Goal: Task Accomplishment & Management: Use online tool/utility

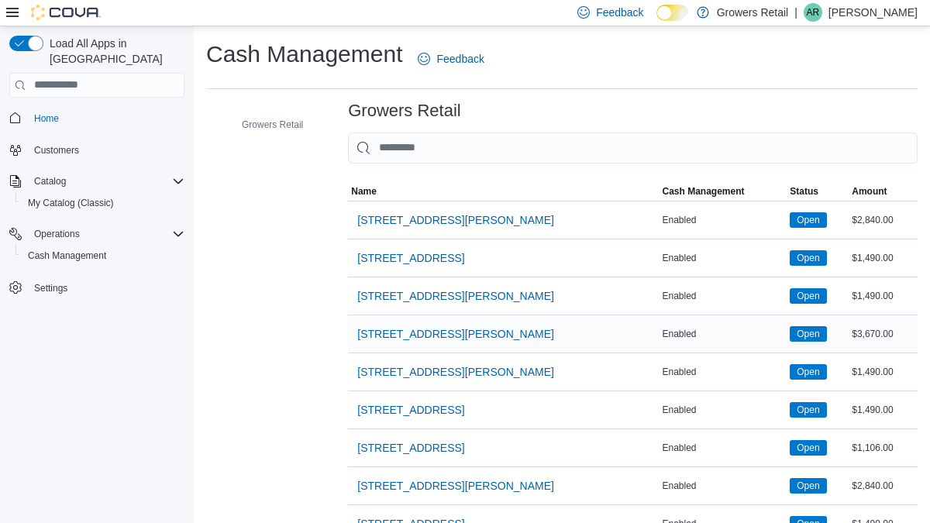
scroll to position [32, 0]
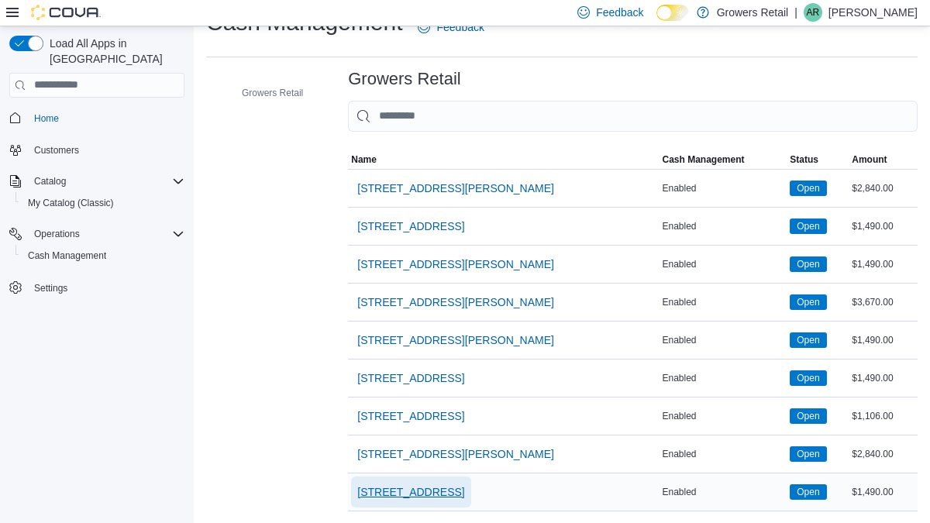
click at [434, 486] on span "[STREET_ADDRESS]" at bounding box center [410, 492] width 107 height 16
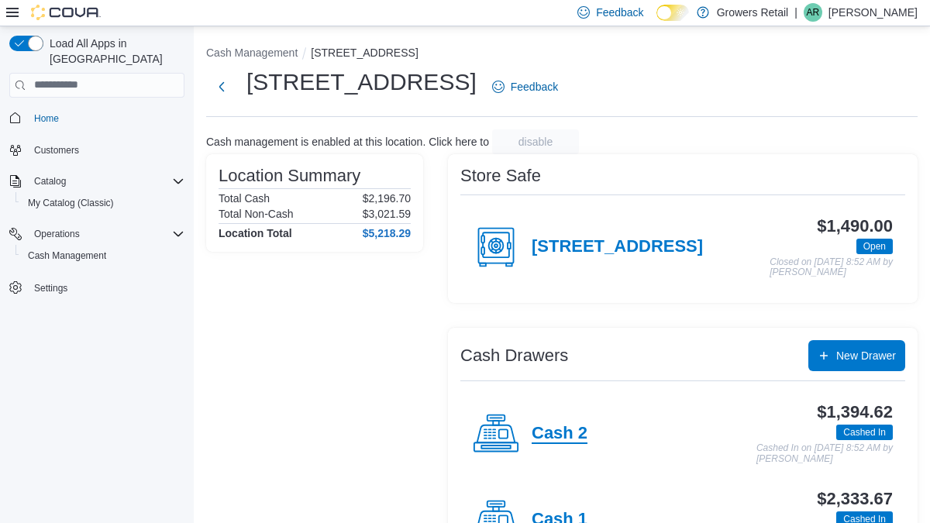
click at [564, 429] on h4 "Cash 2" at bounding box center [560, 434] width 56 height 20
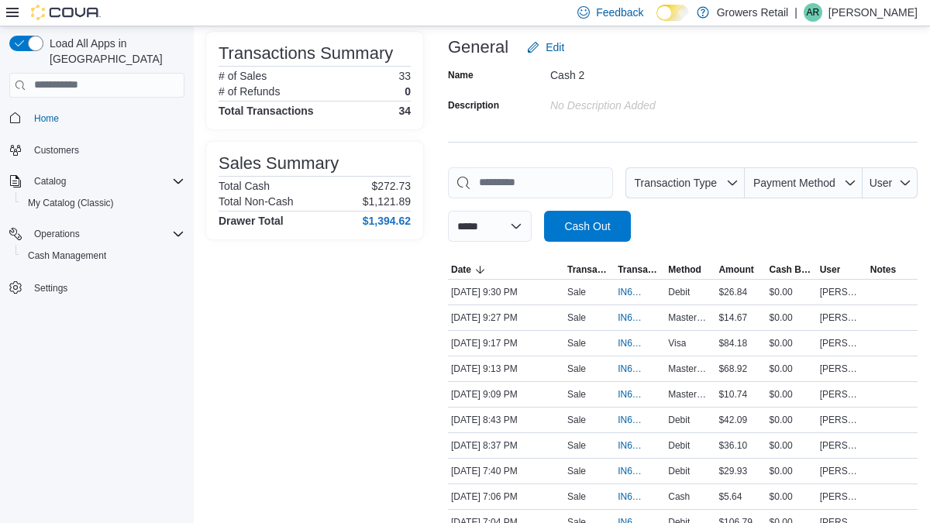
scroll to position [121, 0]
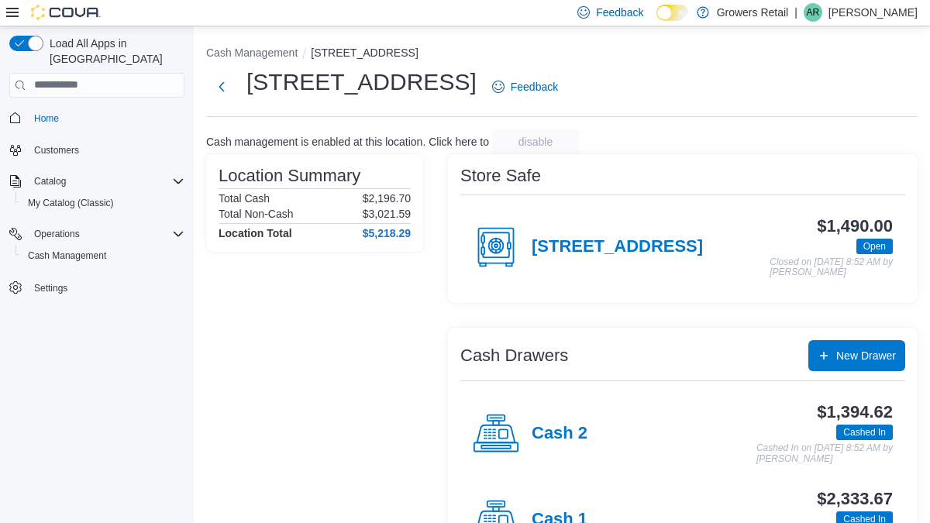
scroll to position [65, 0]
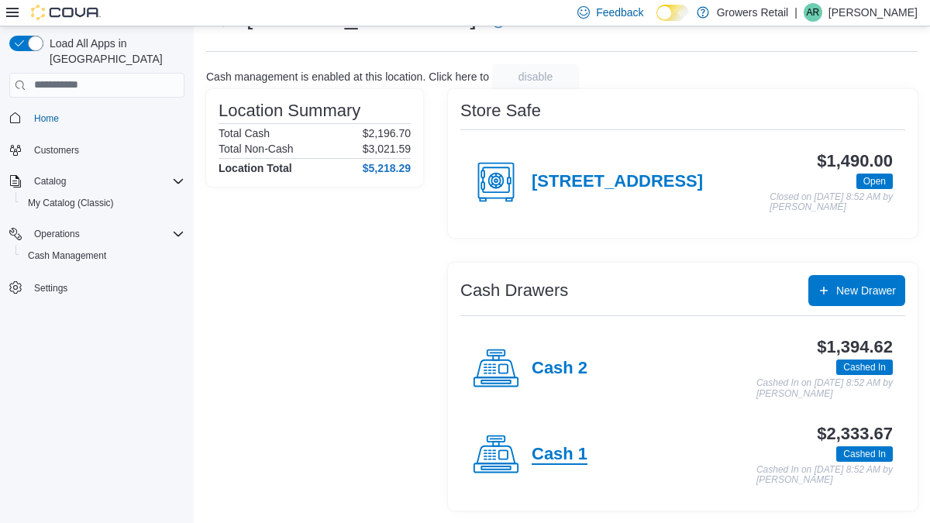
click at [563, 453] on h4 "Cash 1" at bounding box center [560, 455] width 56 height 20
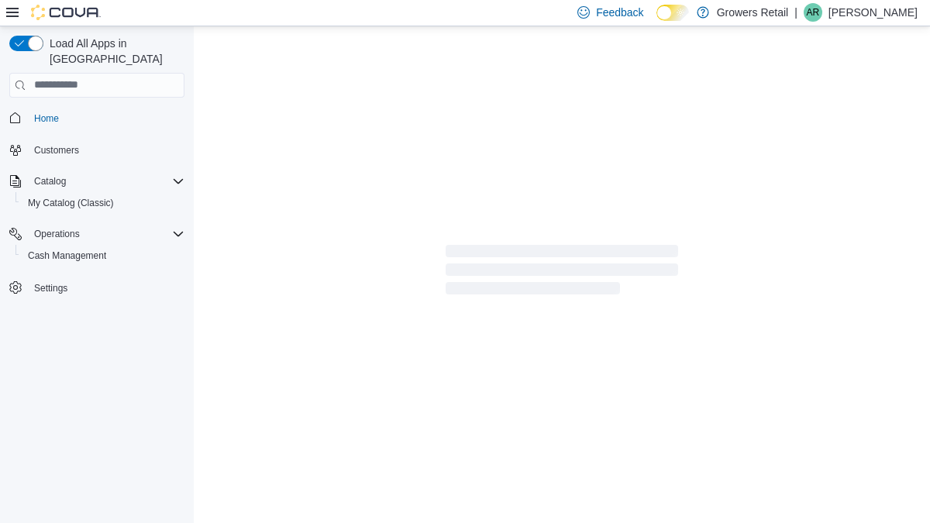
click at [563, 453] on div at bounding box center [562, 274] width 736 height 497
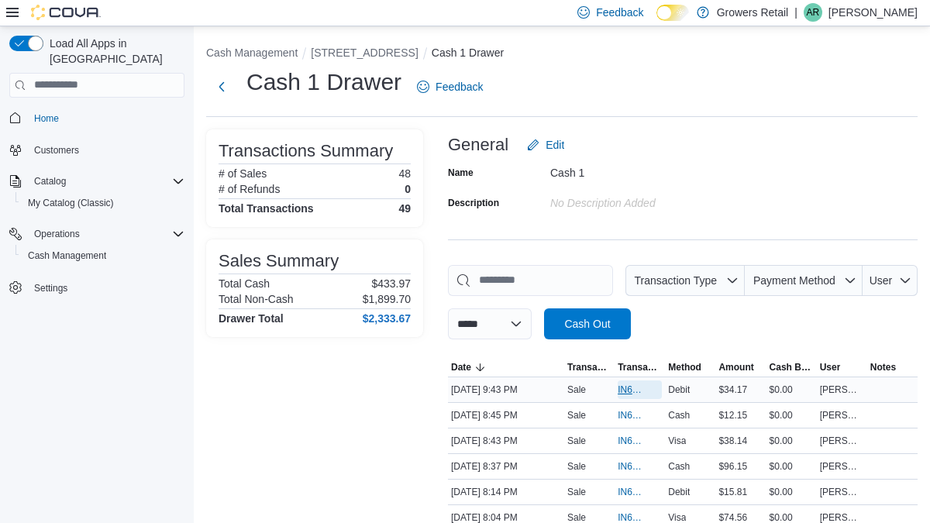
click at [622, 392] on span "IN6FPW-1996306" at bounding box center [632, 390] width 29 height 12
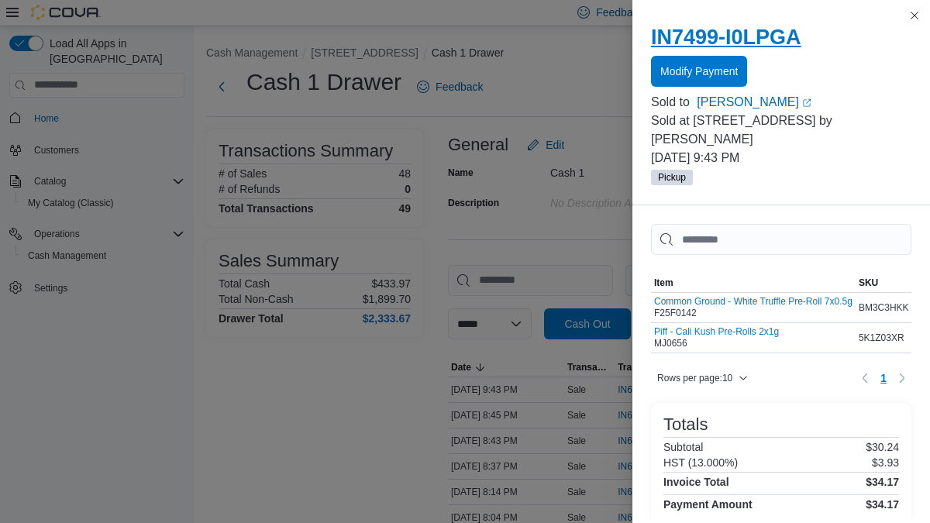
click at [767, 38] on h2 "IN7499-I0LPGA" at bounding box center [781, 37] width 260 height 25
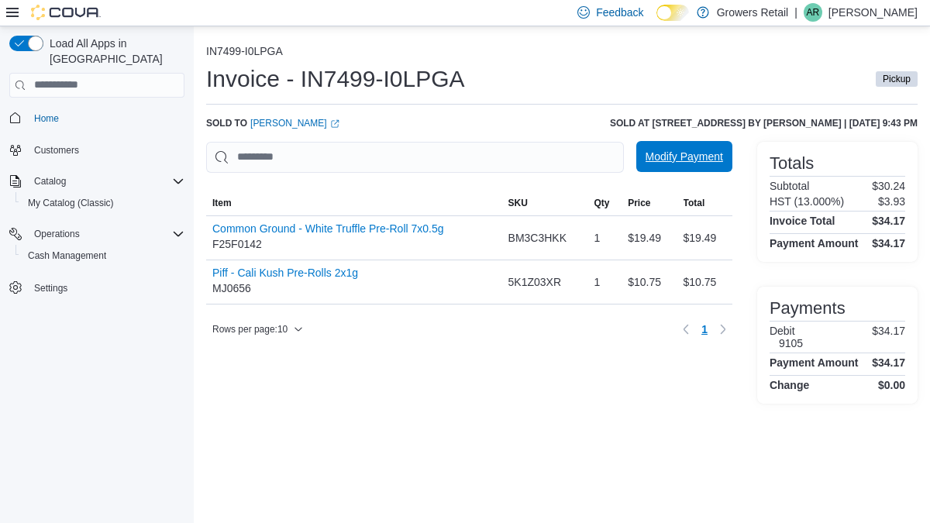
click at [666, 152] on span "Modify Payment" at bounding box center [685, 157] width 78 height 16
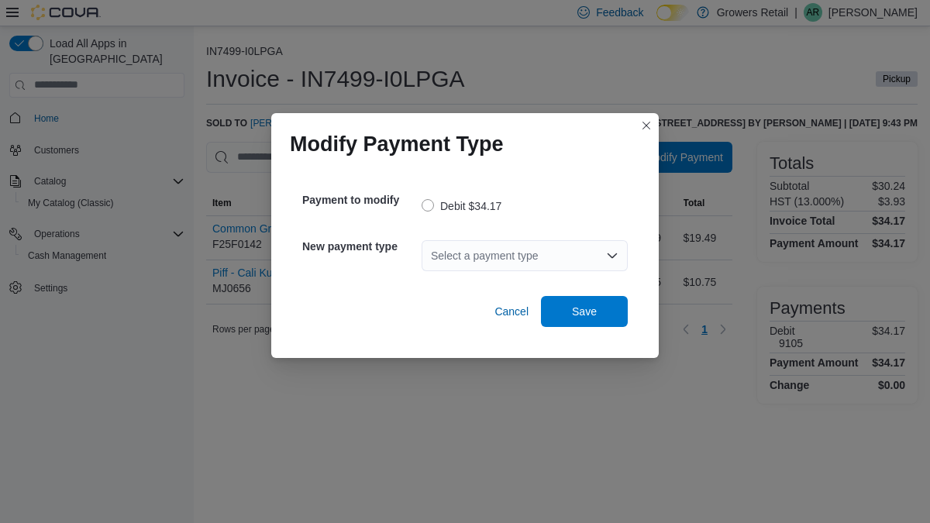
click at [477, 258] on div "Select a payment type" at bounding box center [525, 255] width 206 height 31
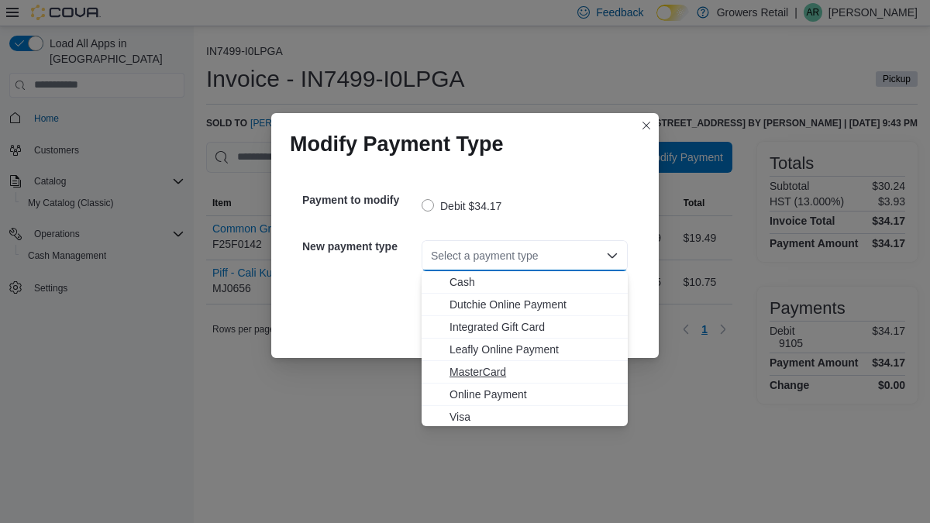
click at [495, 372] on span "MasterCard" at bounding box center [534, 372] width 169 height 16
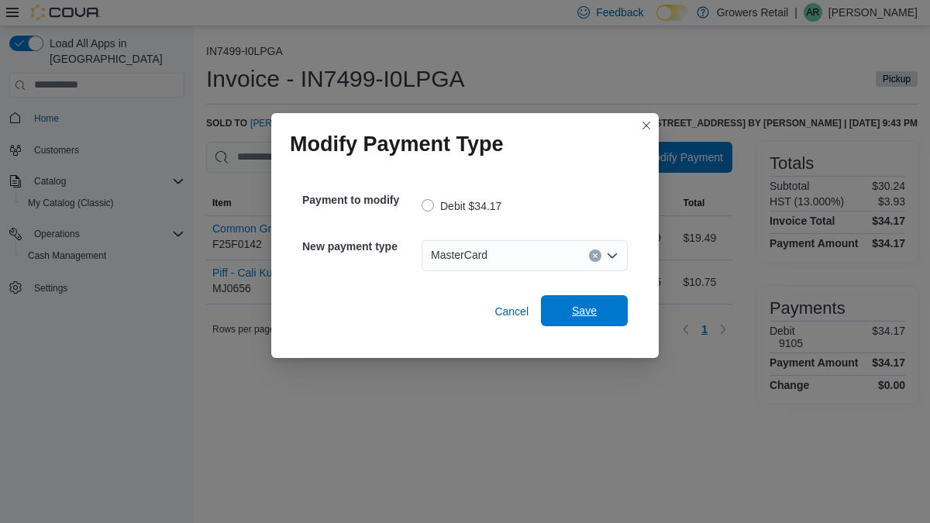
click at [593, 304] on span "Save" at bounding box center [584, 311] width 25 height 16
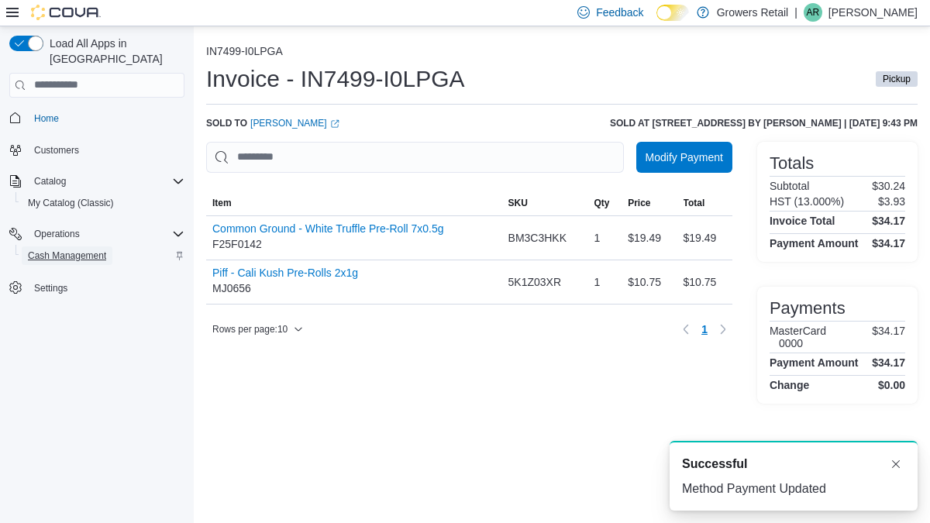
click at [98, 250] on span "Cash Management" at bounding box center [67, 256] width 78 height 12
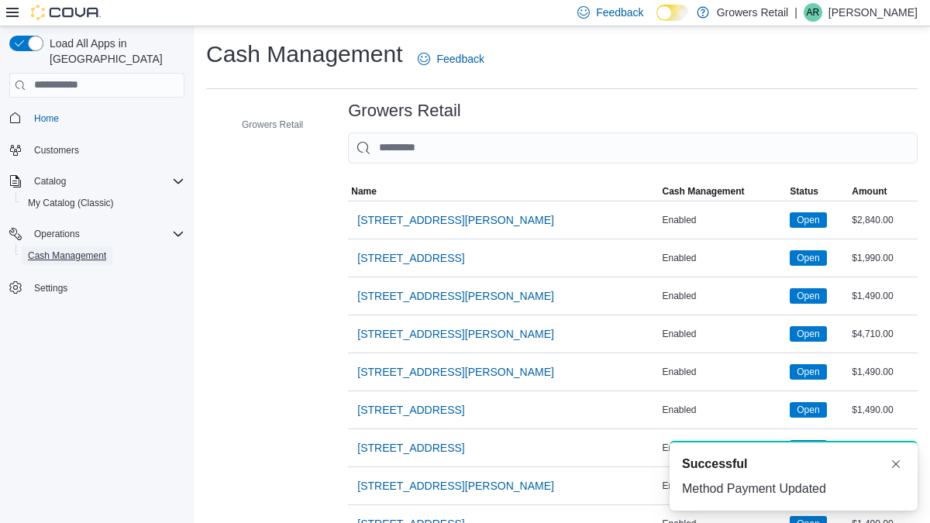
scroll to position [32, 0]
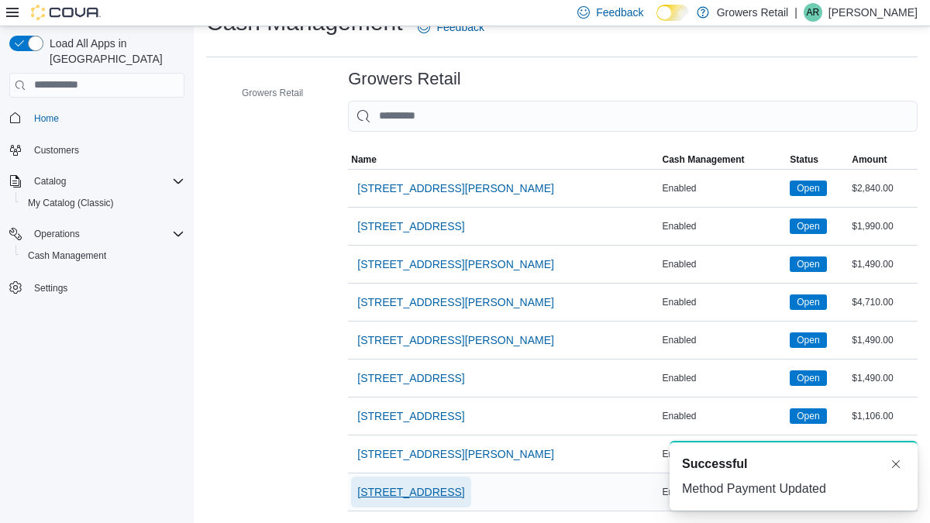
click at [426, 488] on span "[STREET_ADDRESS]" at bounding box center [410, 492] width 107 height 16
